Goal: Task Accomplishment & Management: Complete application form

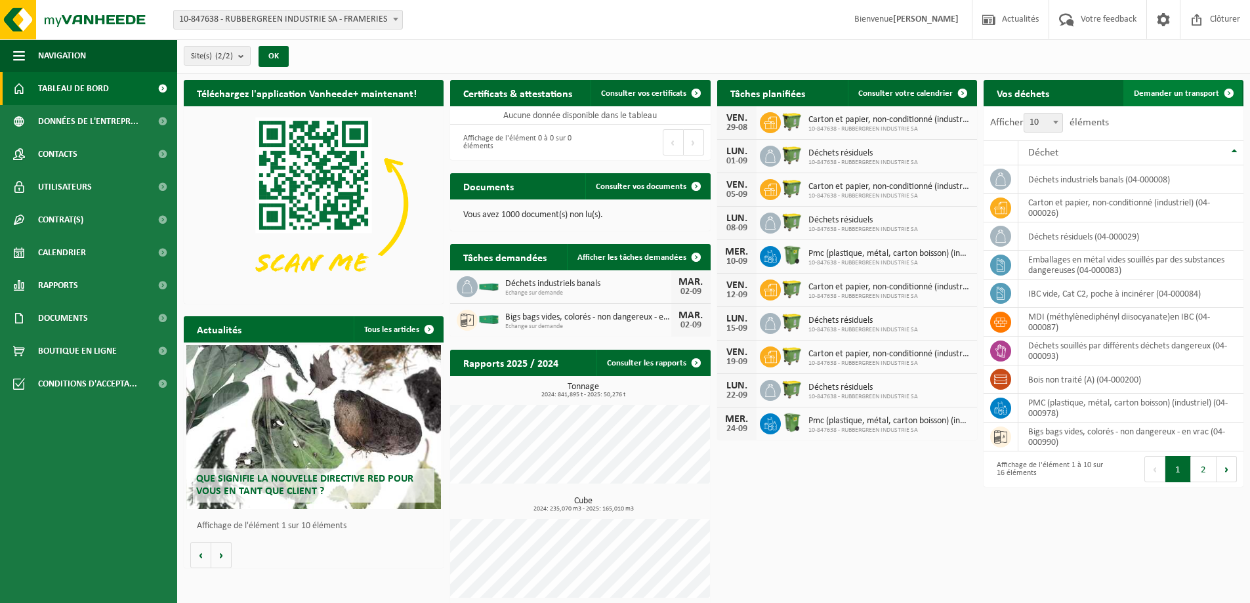
click at [1160, 85] on link "Demander un transport" at bounding box center [1183, 93] width 119 height 26
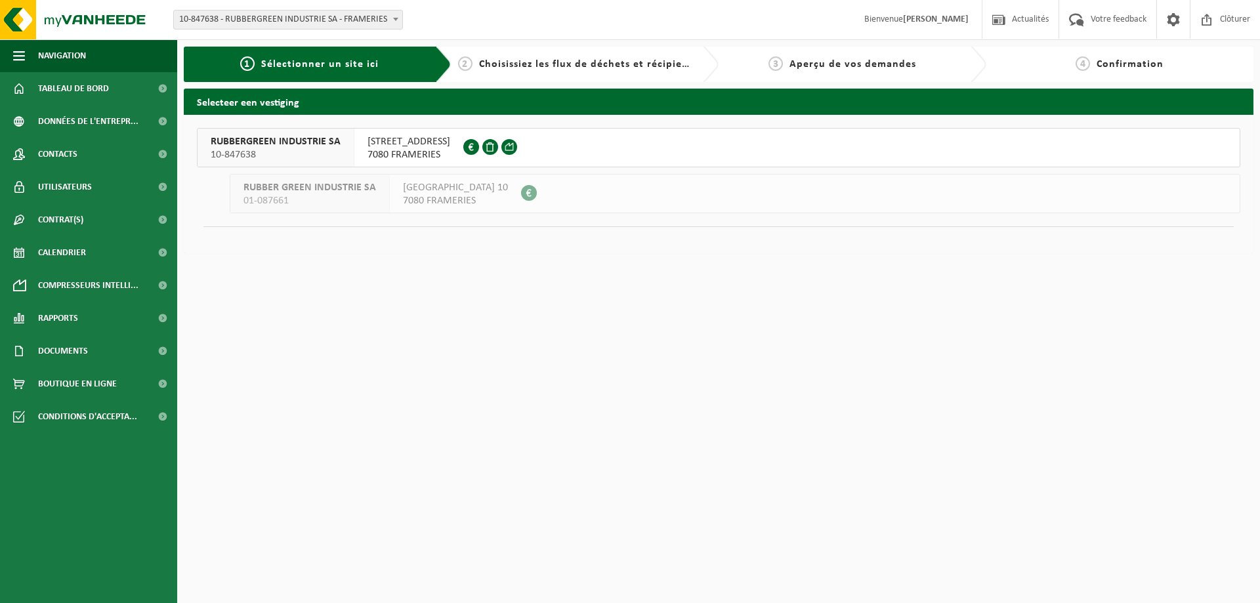
click at [324, 146] on span "RUBBERGREEN INDUSTRIE SA" at bounding box center [276, 141] width 130 height 13
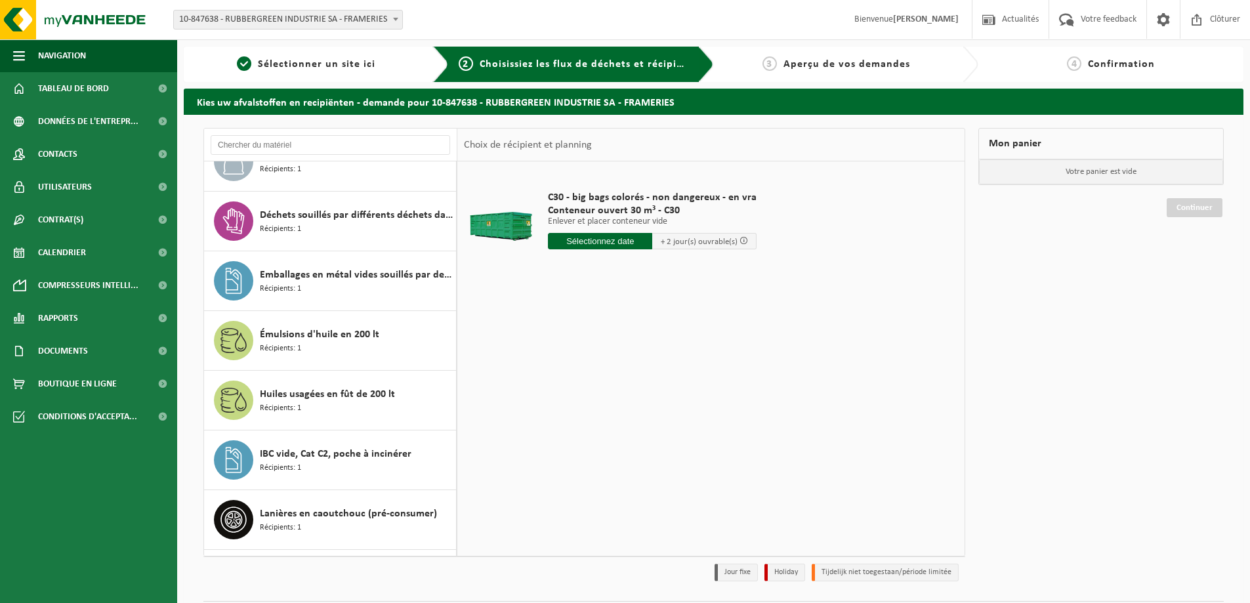
scroll to position [263, 0]
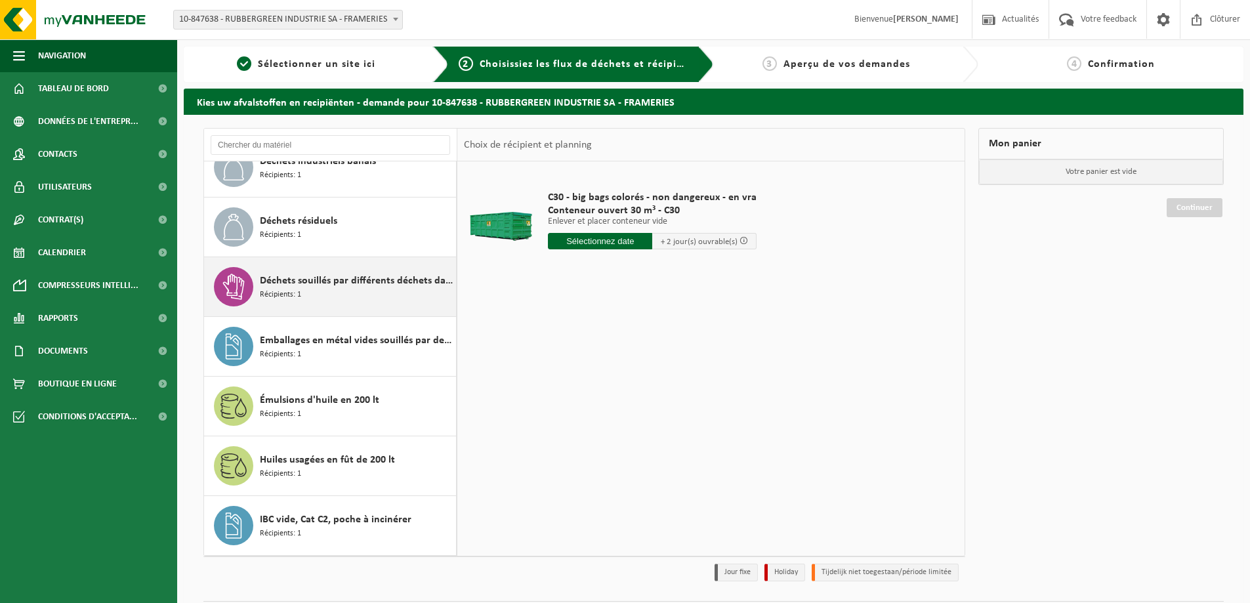
click at [238, 284] on icon at bounding box center [234, 287] width 26 height 26
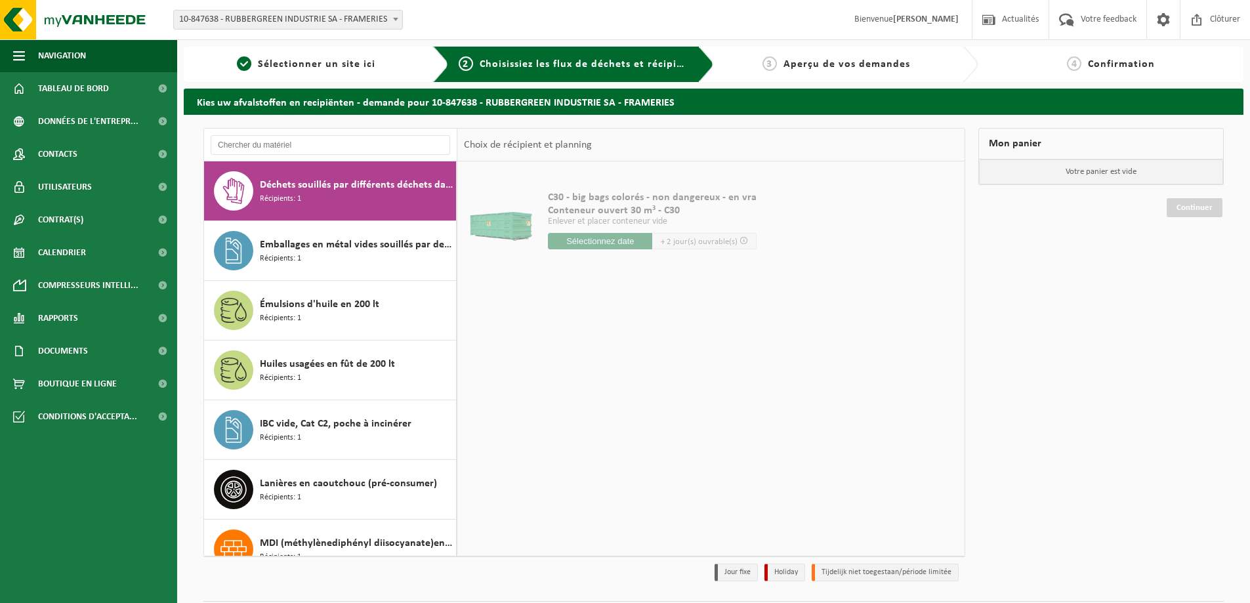
scroll to position [358, 0]
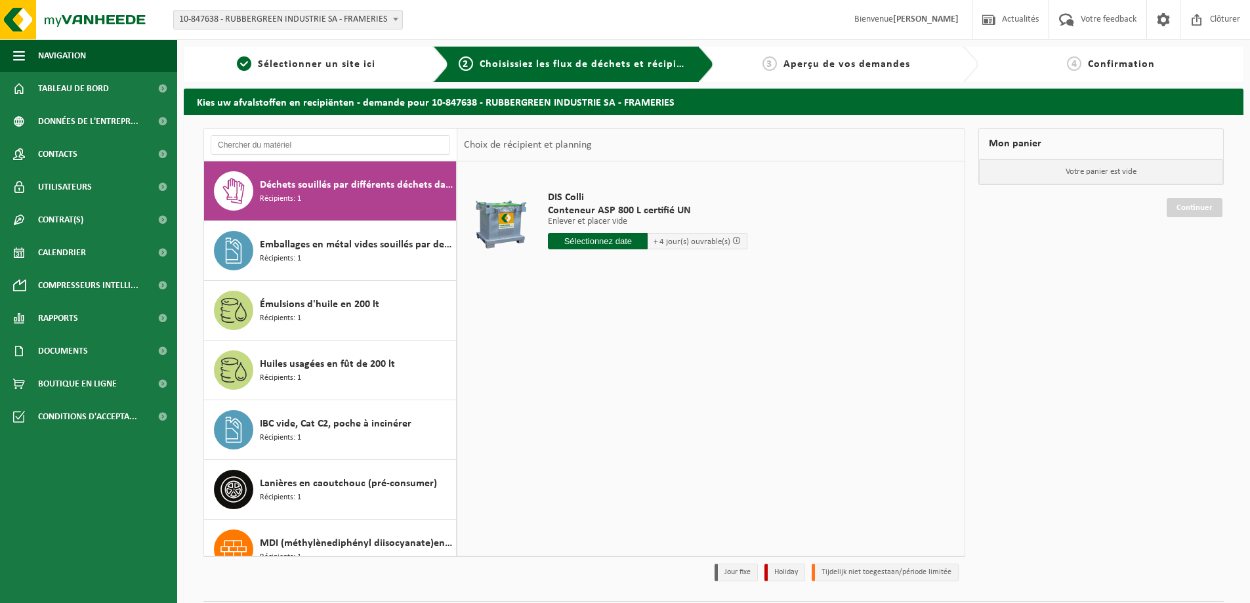
click at [614, 240] on input "text" at bounding box center [598, 241] width 100 height 16
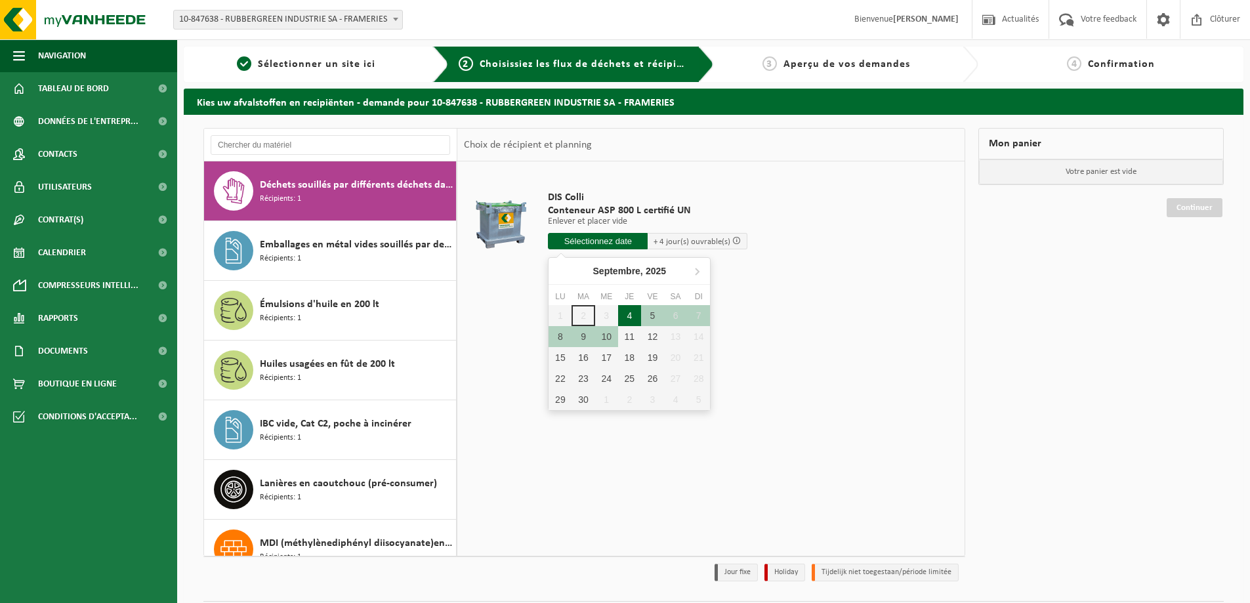
click at [630, 316] on div "4" at bounding box center [629, 315] width 23 height 21
type input "à partir de 2025-09-04"
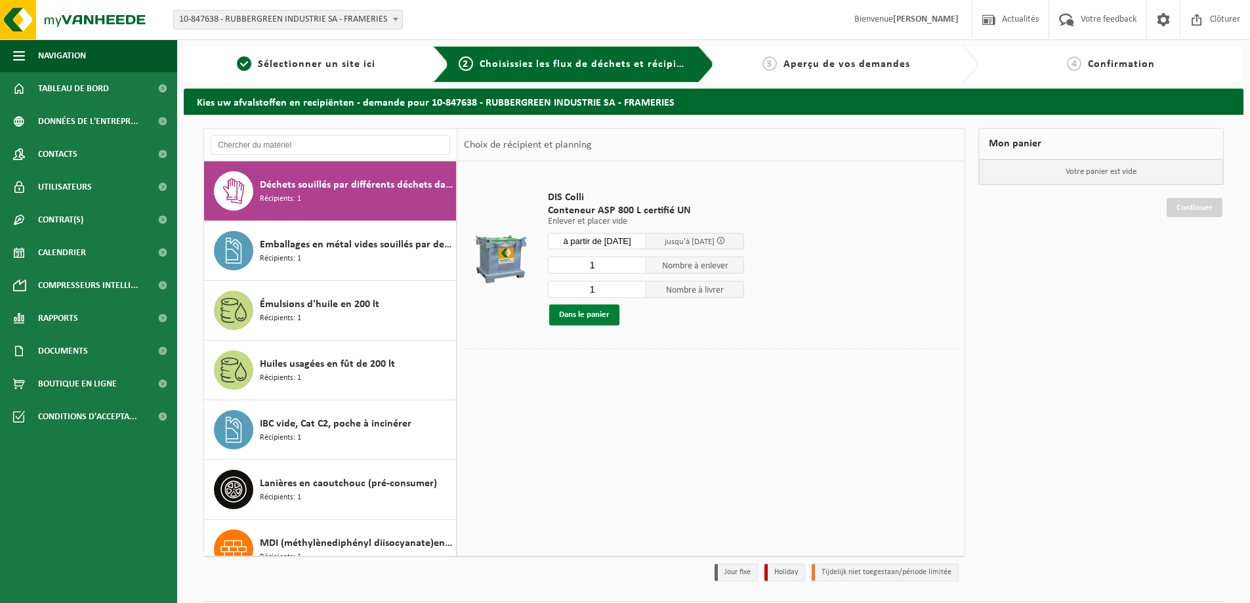
click at [599, 317] on button "Dans le panier" at bounding box center [584, 315] width 70 height 21
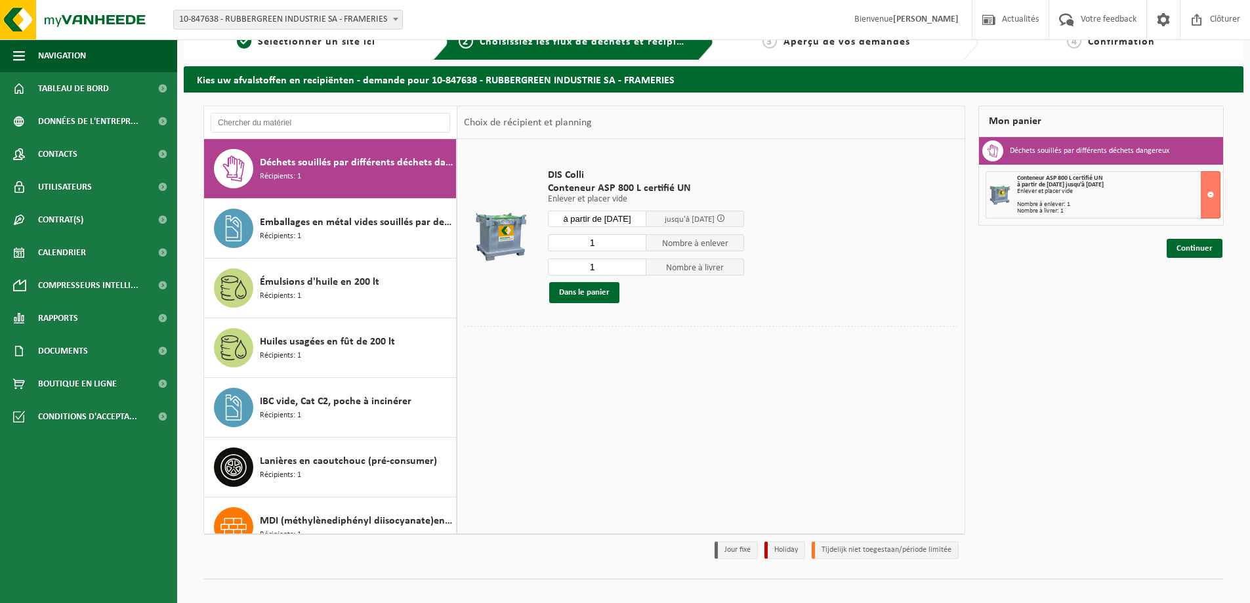
scroll to position [38, 0]
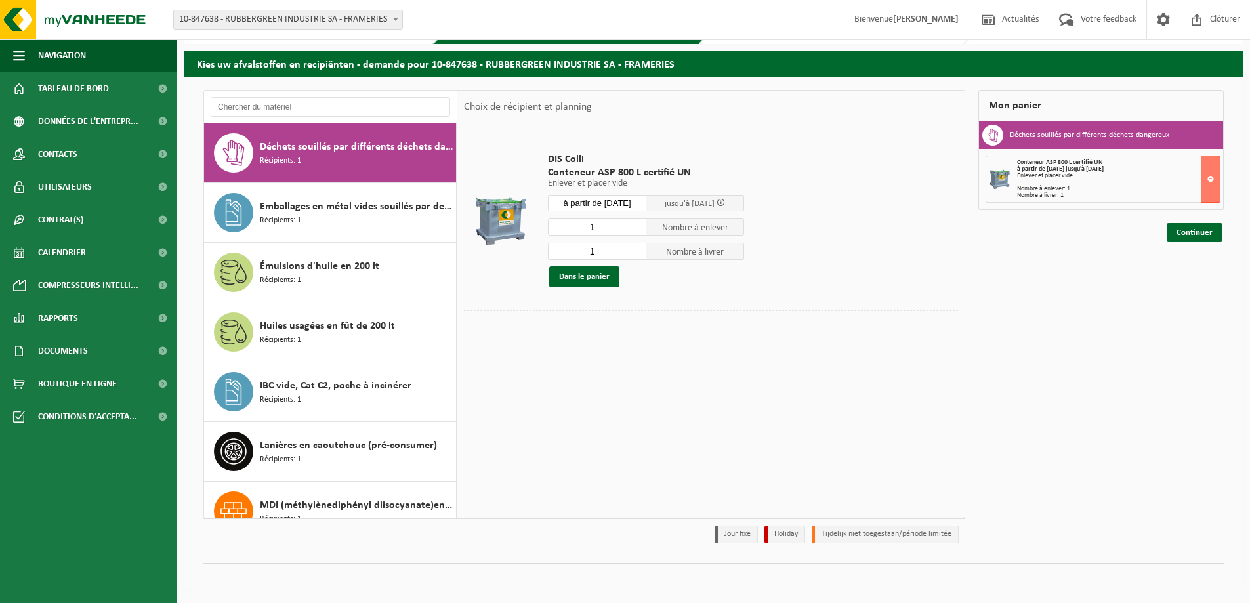
click at [623, 349] on table "DIS Colli Conteneur ASP 800 L certifié UN Enlever et placer vide Enlever et pla…" at bounding box center [710, 236] width 507 height 227
click at [1199, 230] on link "Continuer" at bounding box center [1195, 232] width 56 height 19
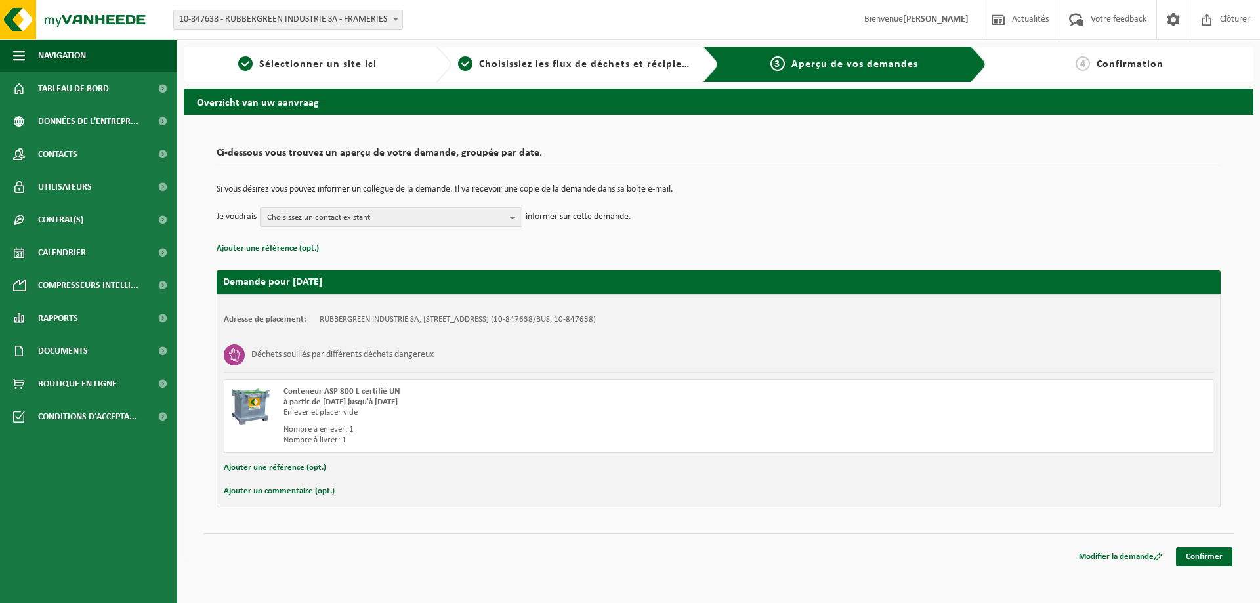
click at [269, 509] on div "Ci-dessous vous trouvez un aperçu de votre demande, groupée par date. Si vous d…" at bounding box center [718, 324] width 1030 height 392
click at [363, 502] on div "Adresse de placement: RUBBERGREEN INDUSTRIE SA, 7080 FRAMERIES, ROUTE DE BAVAY …" at bounding box center [719, 400] width 1004 height 213
click at [272, 490] on button "Ajouter un commentaire (opt.)" at bounding box center [279, 491] width 111 height 17
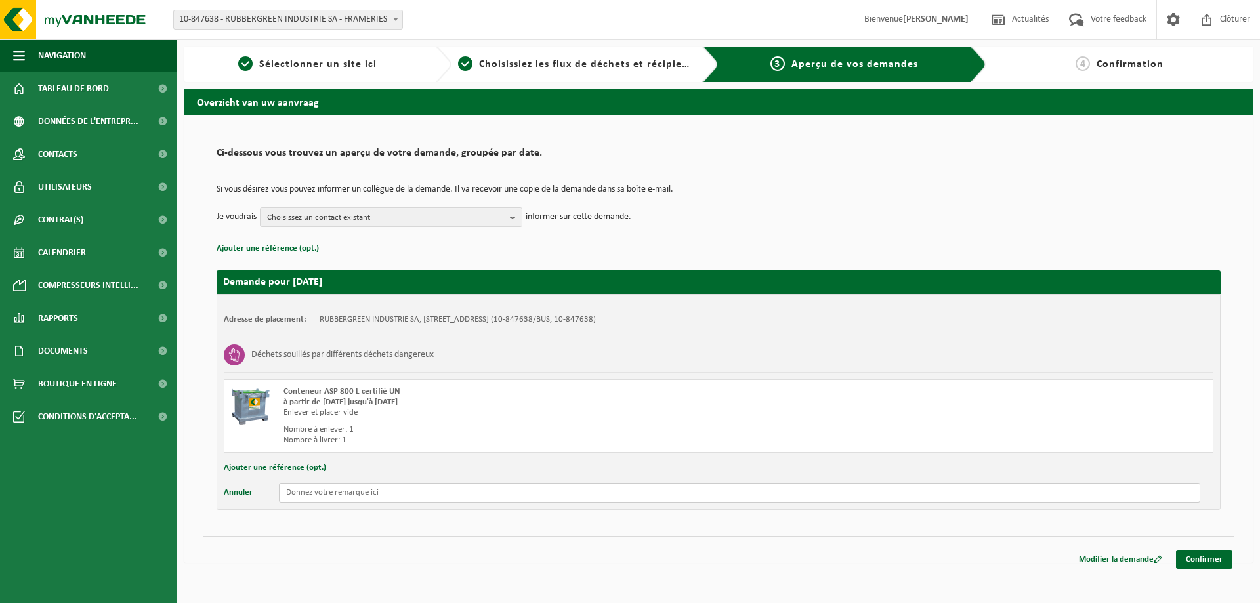
click at [398, 499] on input "text" at bounding box center [740, 493] width 922 height 20
type input "s"
type input "Sa plusieurs fois quand na fait la demander sa devins urgent, merci ."
click at [1195, 559] on link "Confirmer" at bounding box center [1204, 559] width 56 height 19
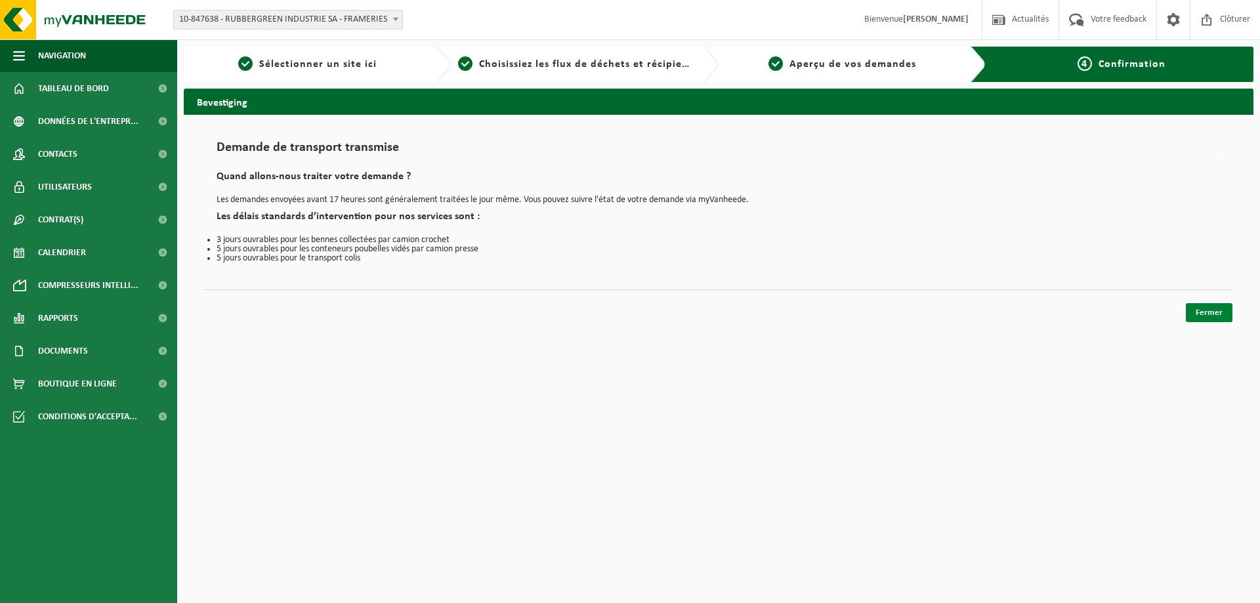
click at [1204, 315] on link "Fermer" at bounding box center [1209, 312] width 47 height 19
